Goal: Find specific page/section: Find specific page/section

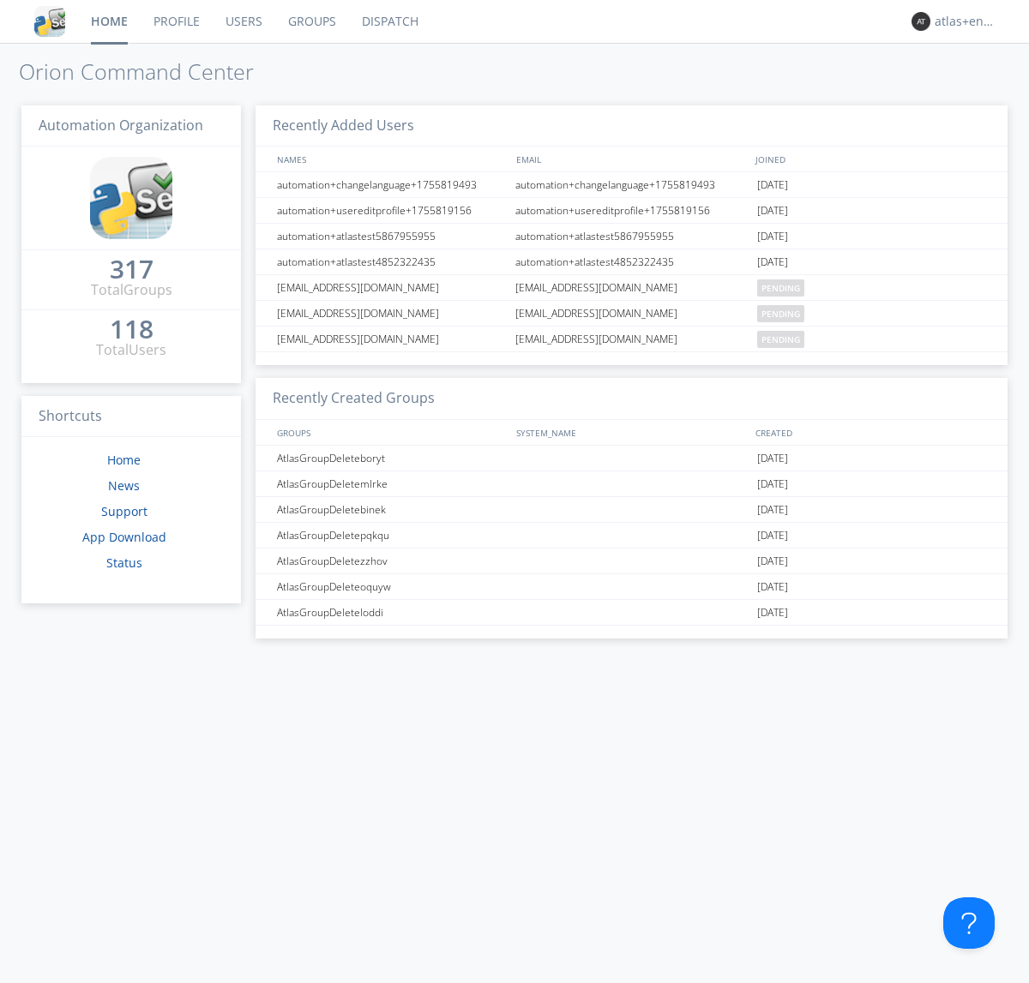
click at [388, 21] on link "Dispatch" at bounding box center [390, 21] width 82 height 43
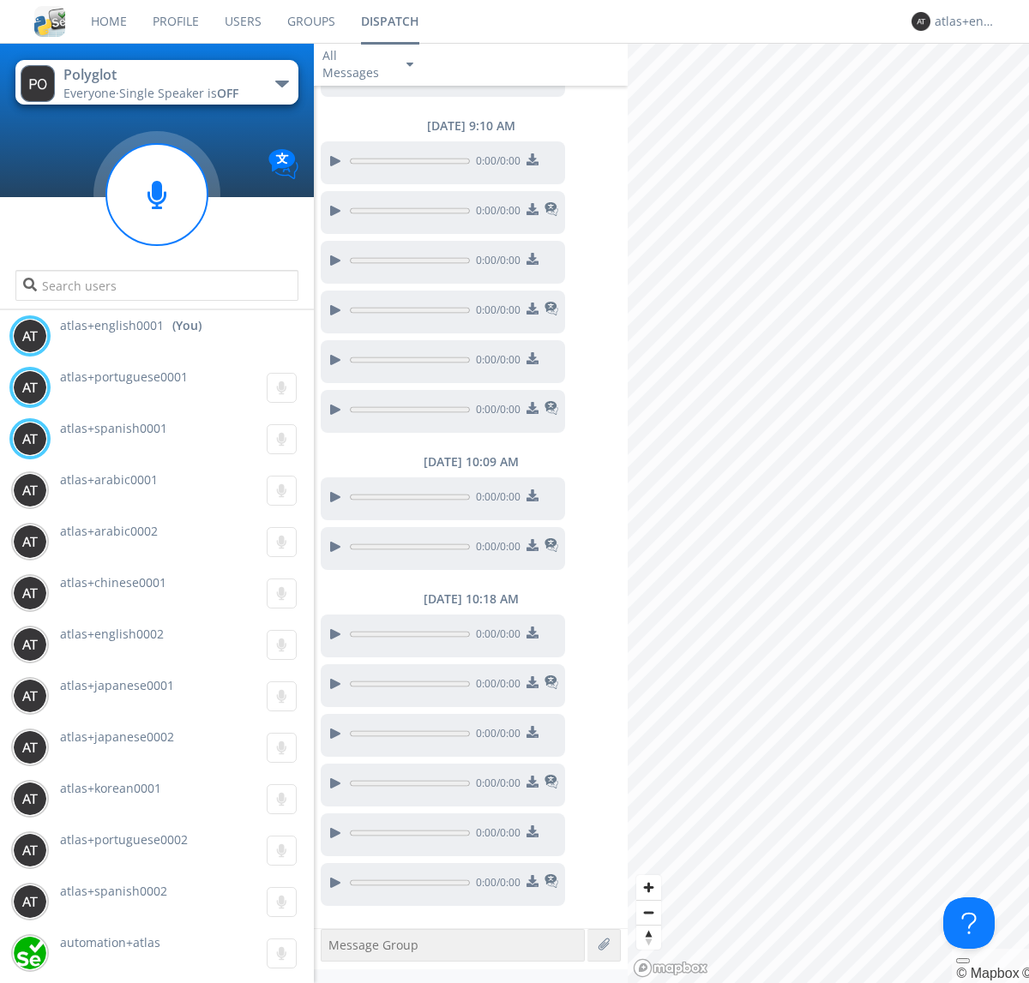
scroll to position [423, 0]
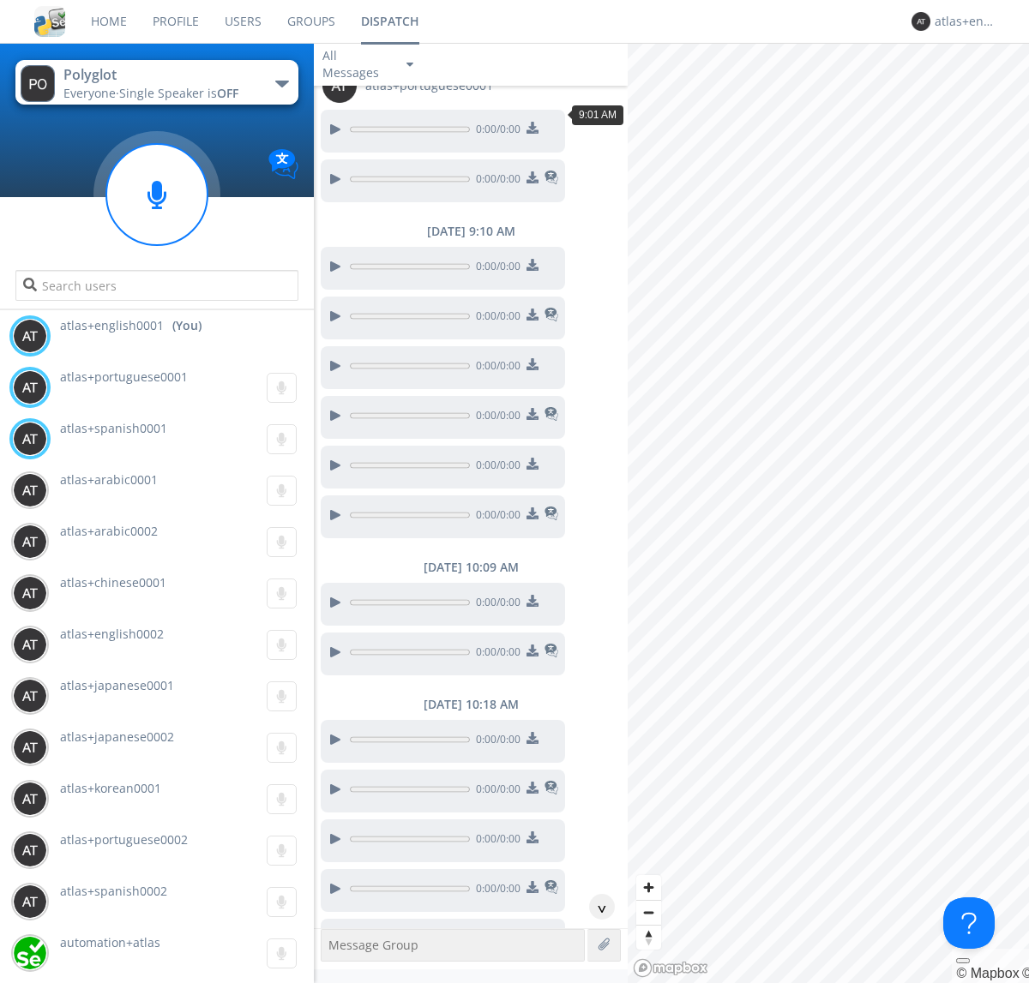
scroll to position [113, 0]
click at [595, 907] on div "^" at bounding box center [602, 907] width 26 height 26
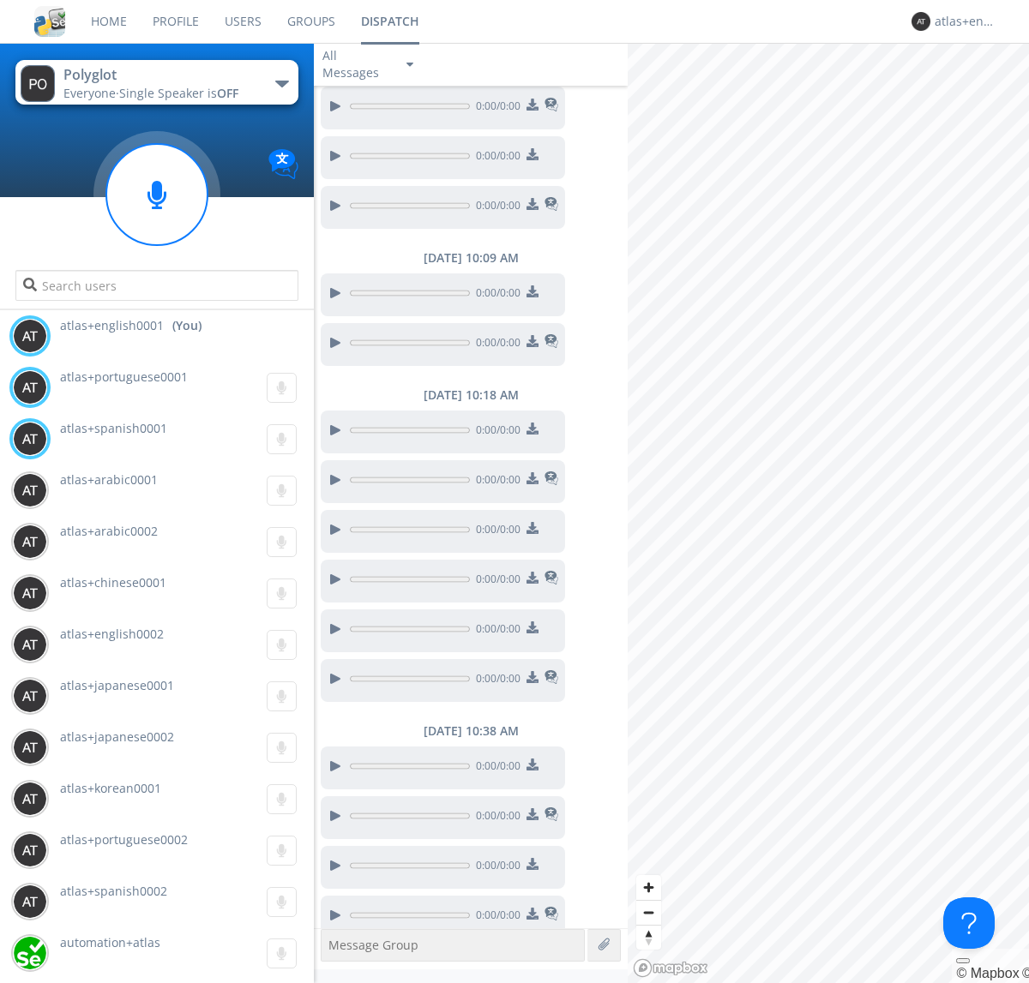
scroll to position [440, 0]
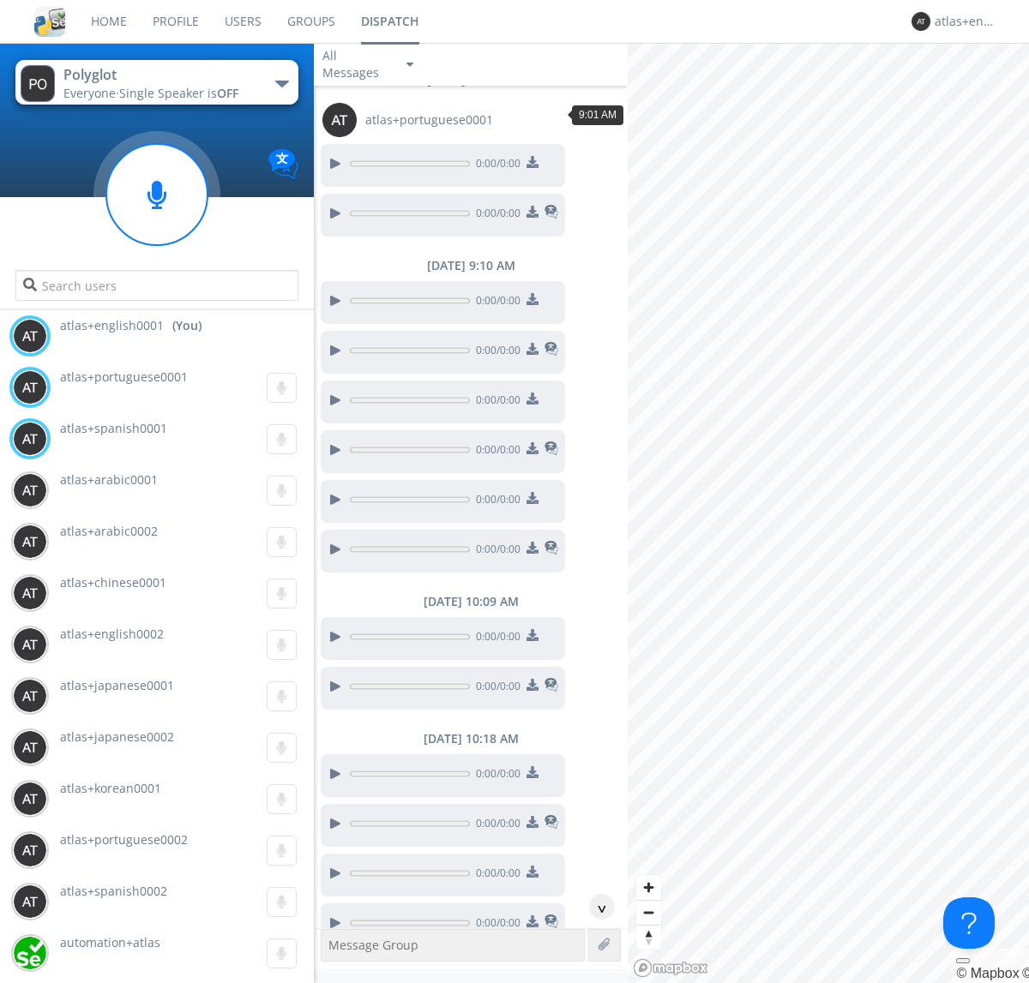
scroll to position [130, 0]
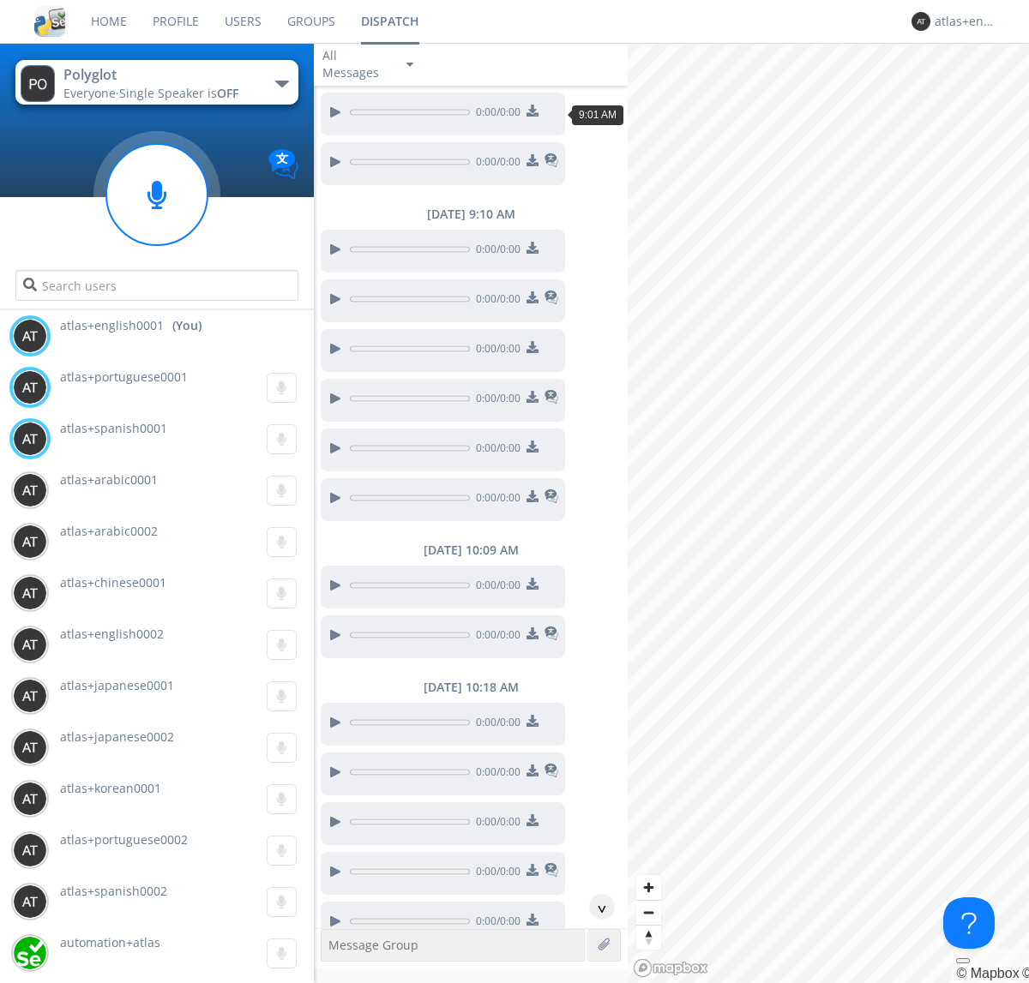
click at [595, 907] on div "^" at bounding box center [602, 907] width 26 height 26
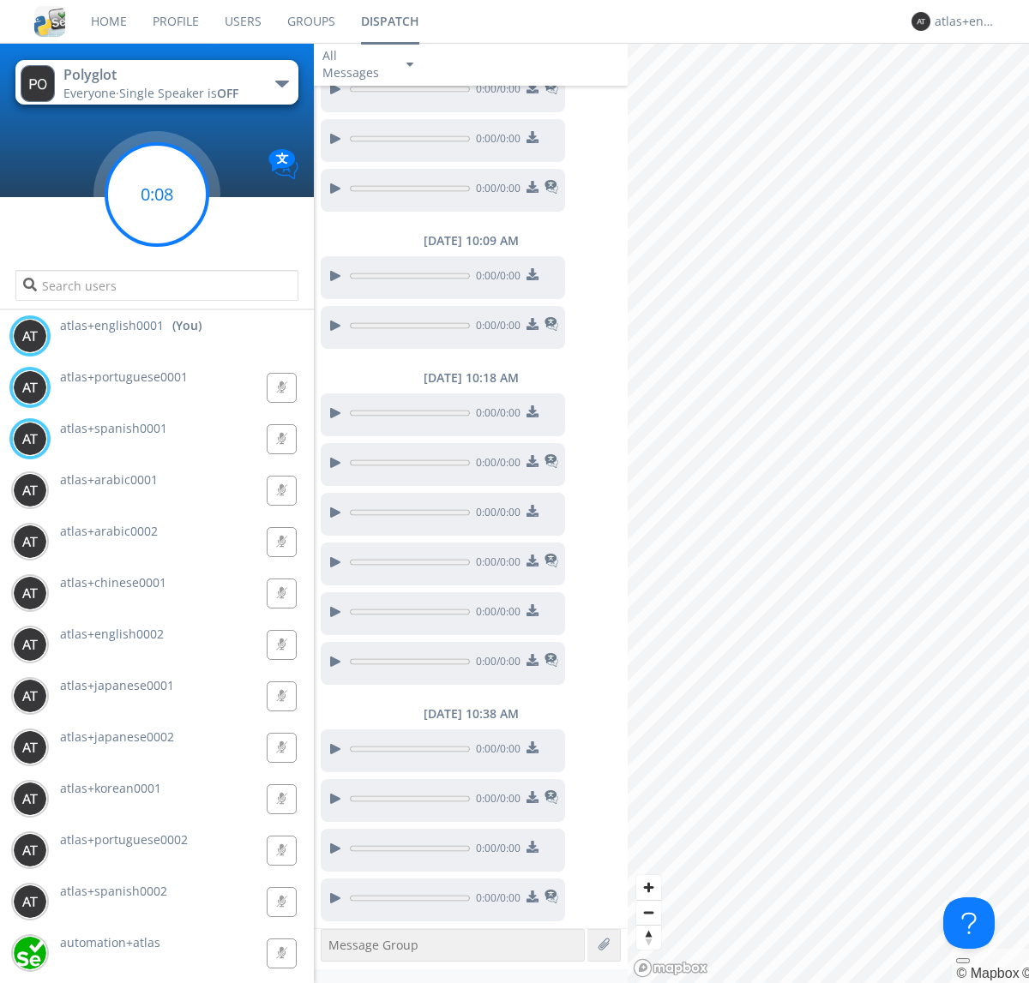
scroll to position [490, 0]
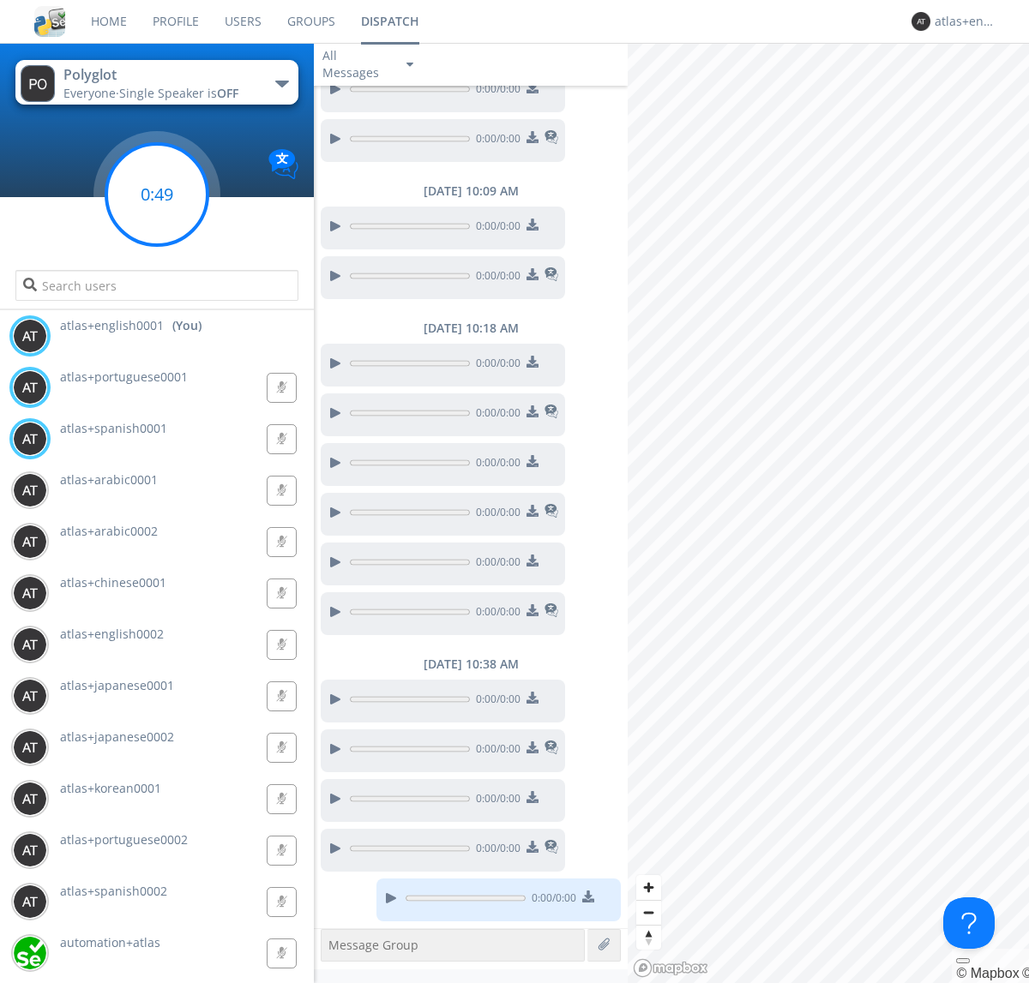
click at [157, 195] on g at bounding box center [156, 194] width 101 height 101
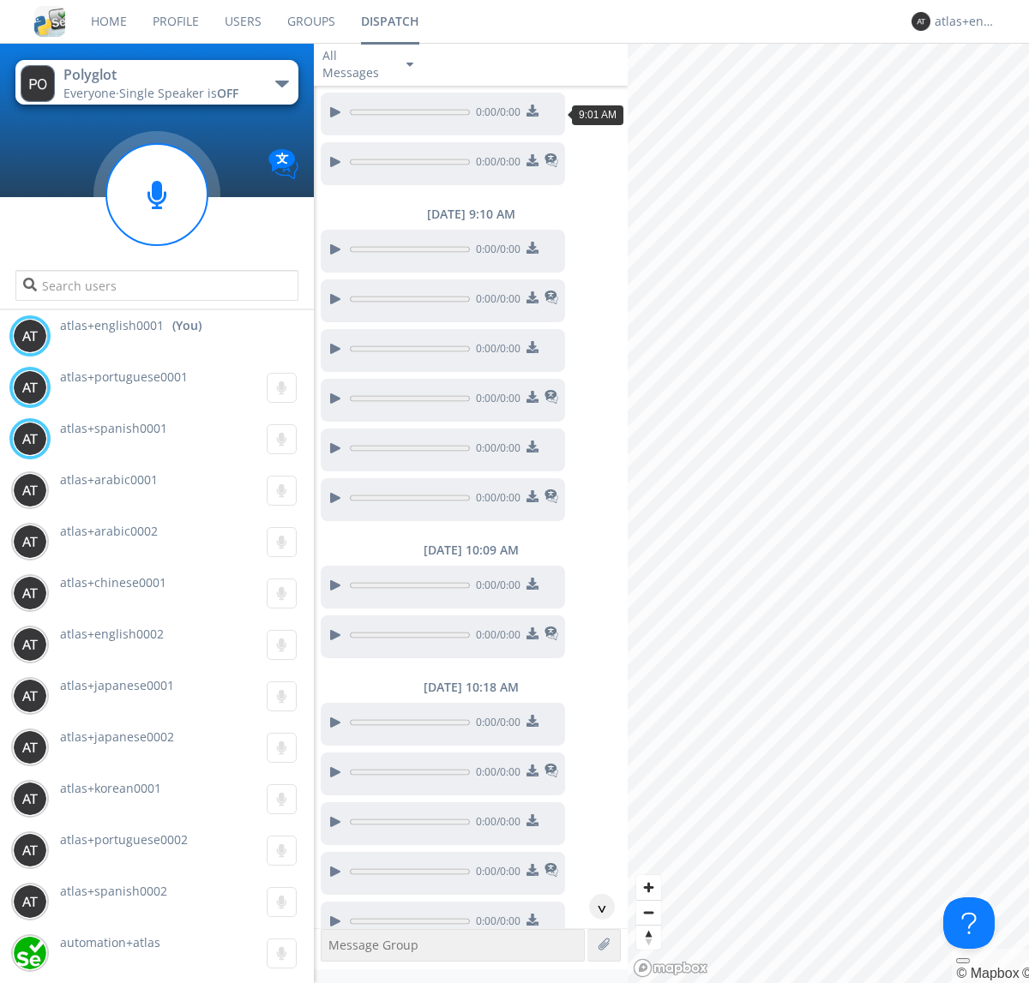
scroll to position [79, 0]
click at [595, 907] on div "^" at bounding box center [602, 907] width 26 height 26
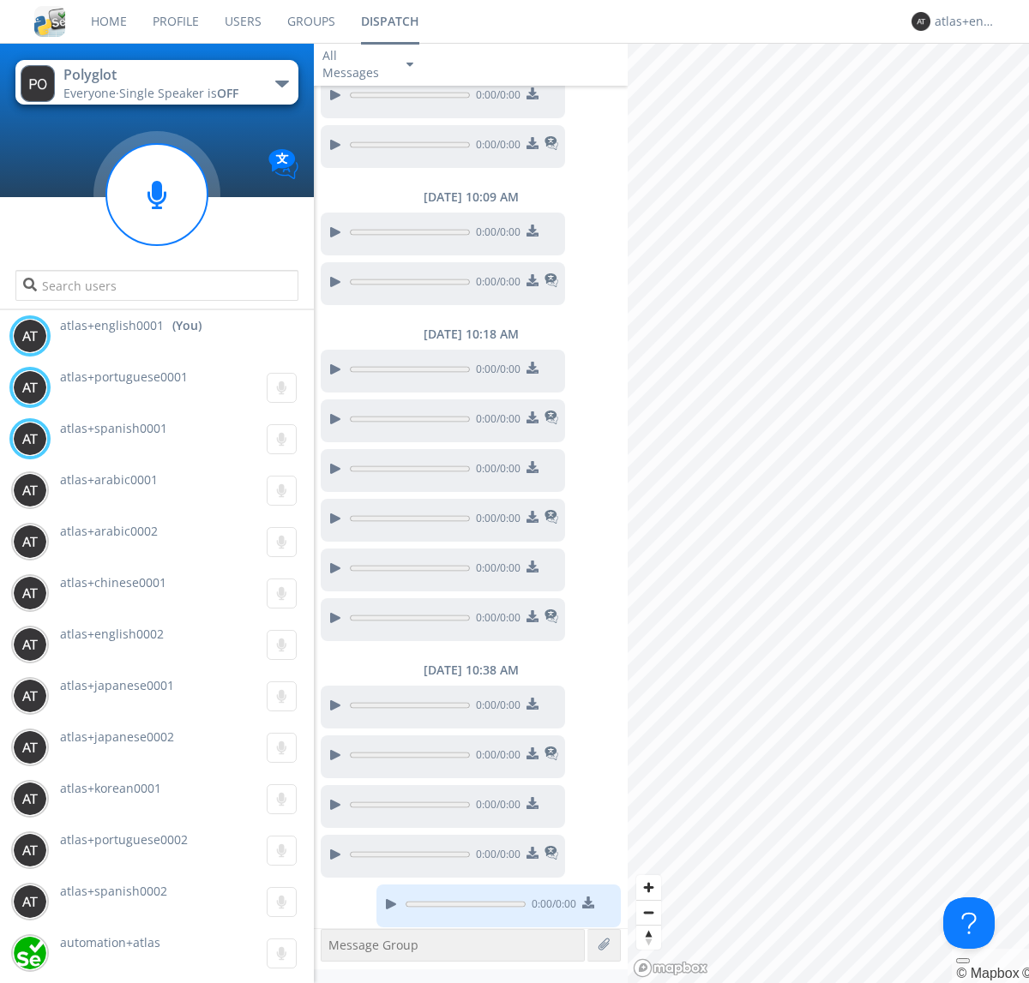
scroll to position [438, 0]
